Goal: Find specific page/section: Find specific page/section

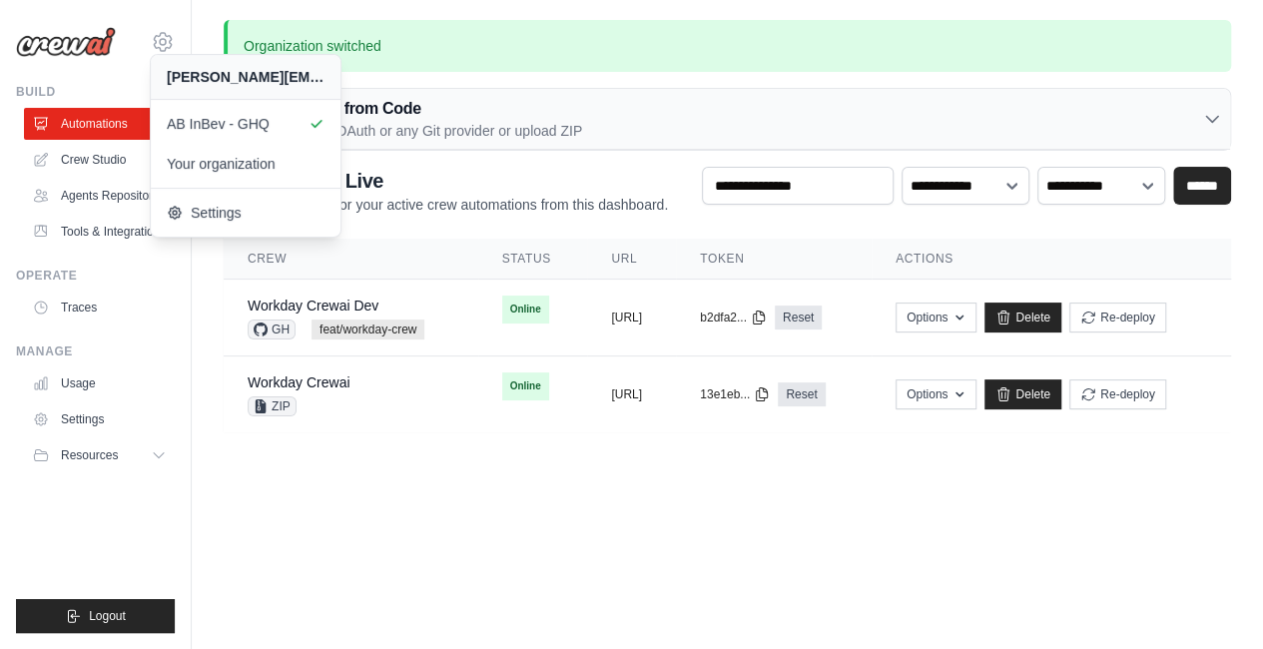
click at [345, 520] on body "lavina.mehta@ab-inbev.com AB InBev - GHQ Your organization" at bounding box center [631, 324] width 1263 height 649
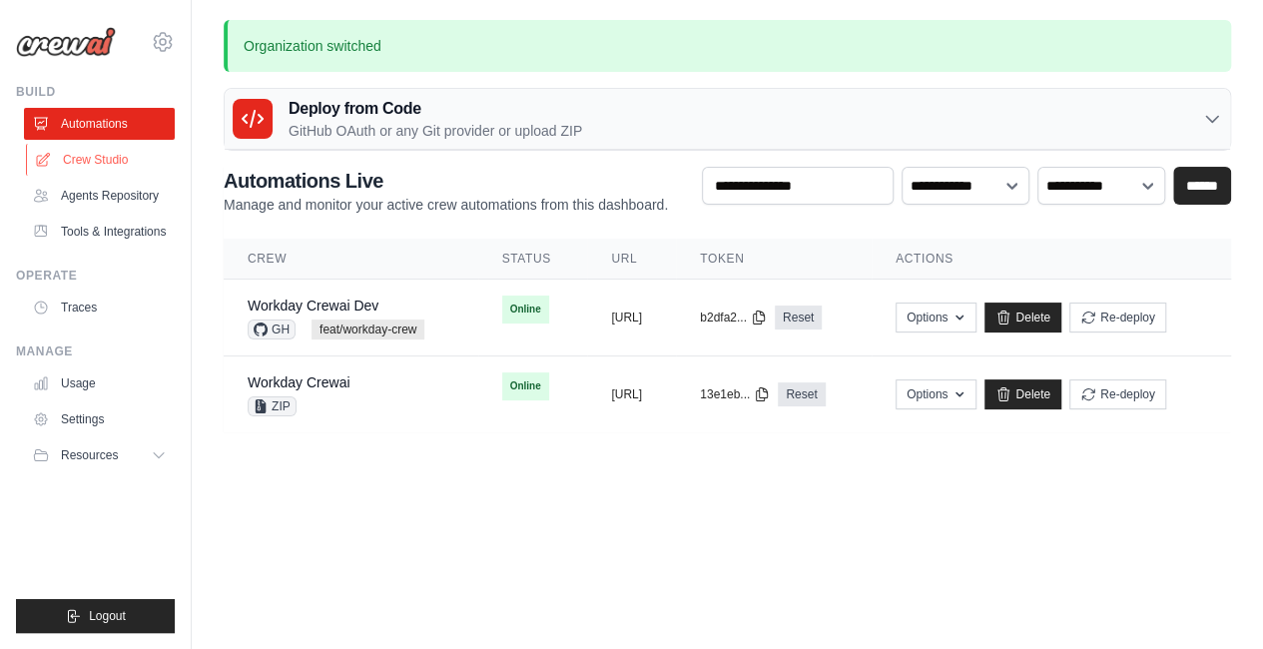
click at [122, 161] on link "Crew Studio" at bounding box center [101, 160] width 151 height 32
click at [118, 199] on link "Agents Repository" at bounding box center [101, 196] width 151 height 32
click at [128, 193] on link "Agents Repository" at bounding box center [101, 196] width 151 height 32
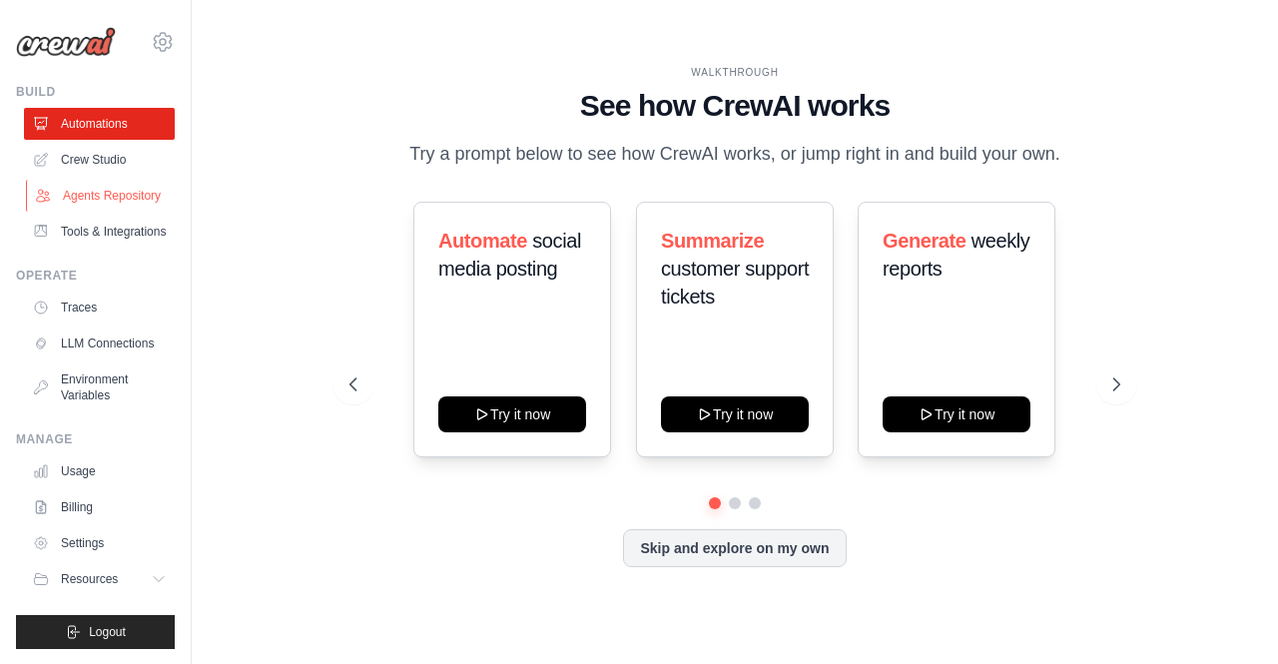
click at [143, 200] on link "Agents Repository" at bounding box center [101, 196] width 151 height 32
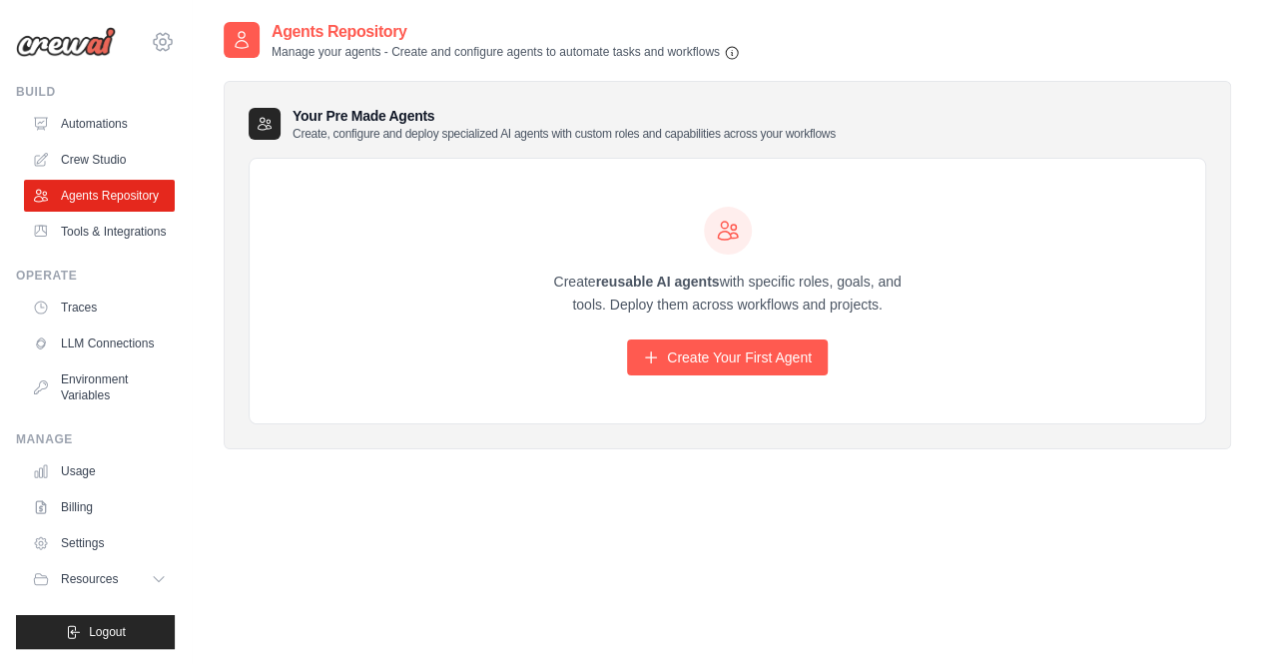
click at [162, 39] on icon at bounding box center [163, 42] width 6 height 6
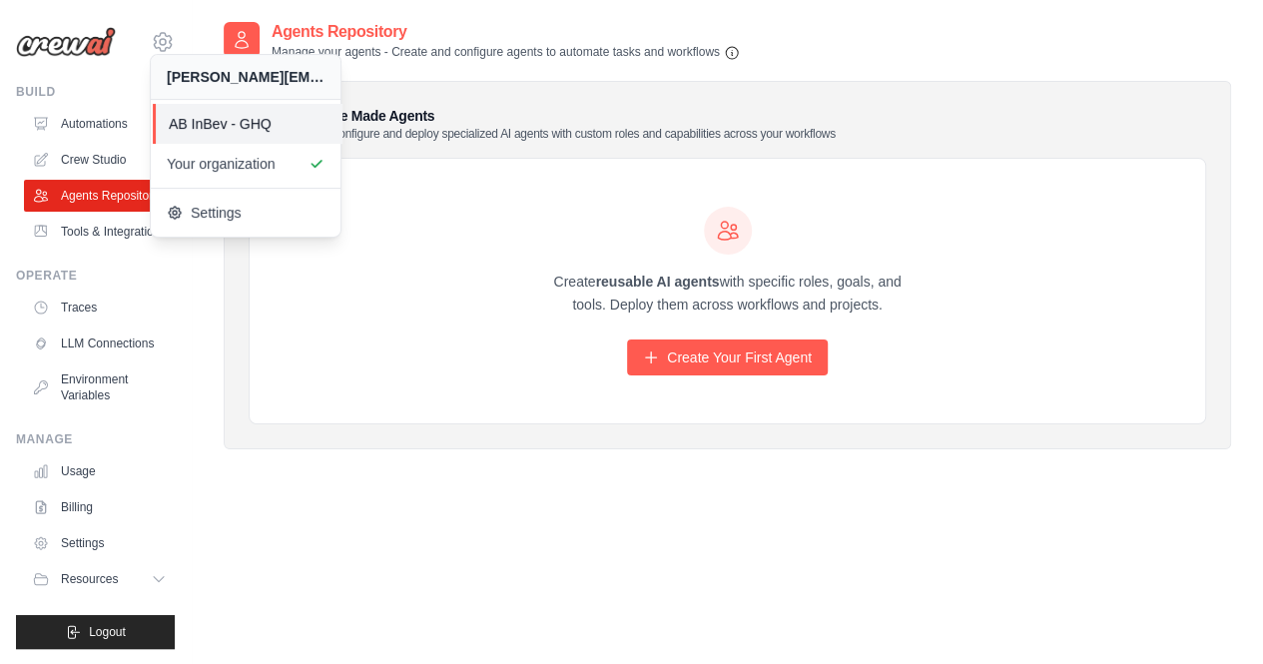
click at [200, 125] on span "AB InBev - GHQ" at bounding box center [248, 124] width 158 height 20
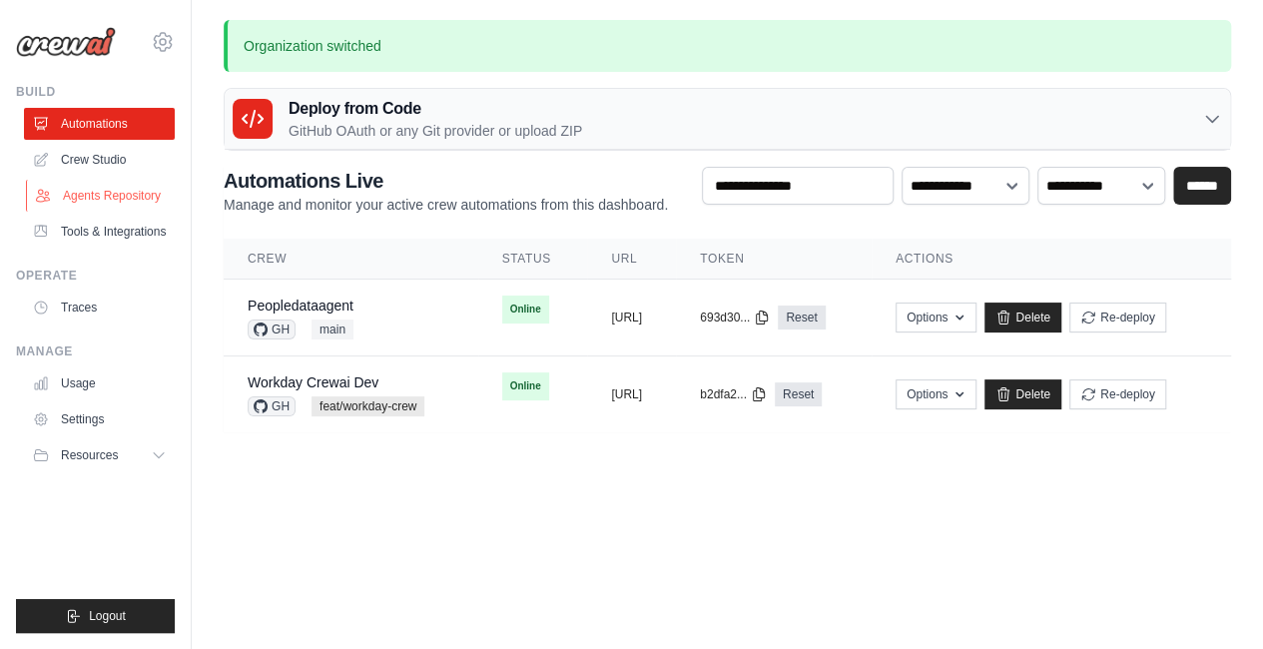
click at [93, 196] on link "Agents Repository" at bounding box center [101, 196] width 151 height 32
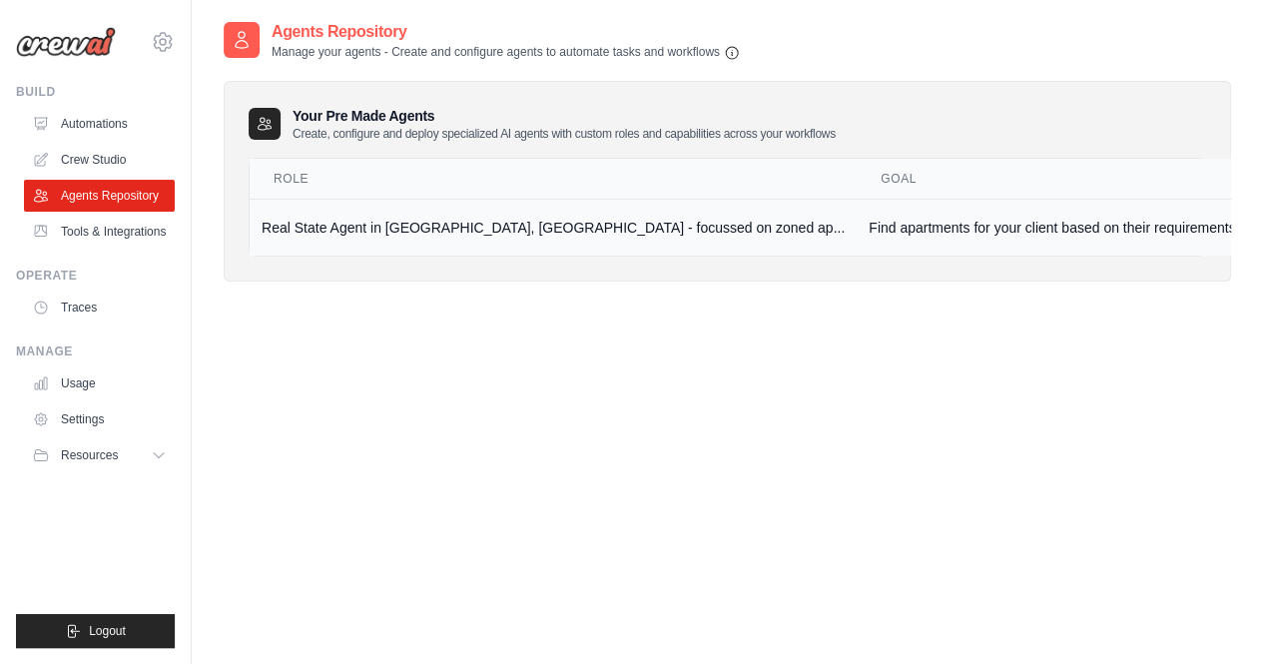
click at [474, 232] on td "Real State Agent in Manhattan, NYC - focussed on zoned ap..." at bounding box center [553, 227] width 607 height 57
